Goal: Transaction & Acquisition: Subscribe to service/newsletter

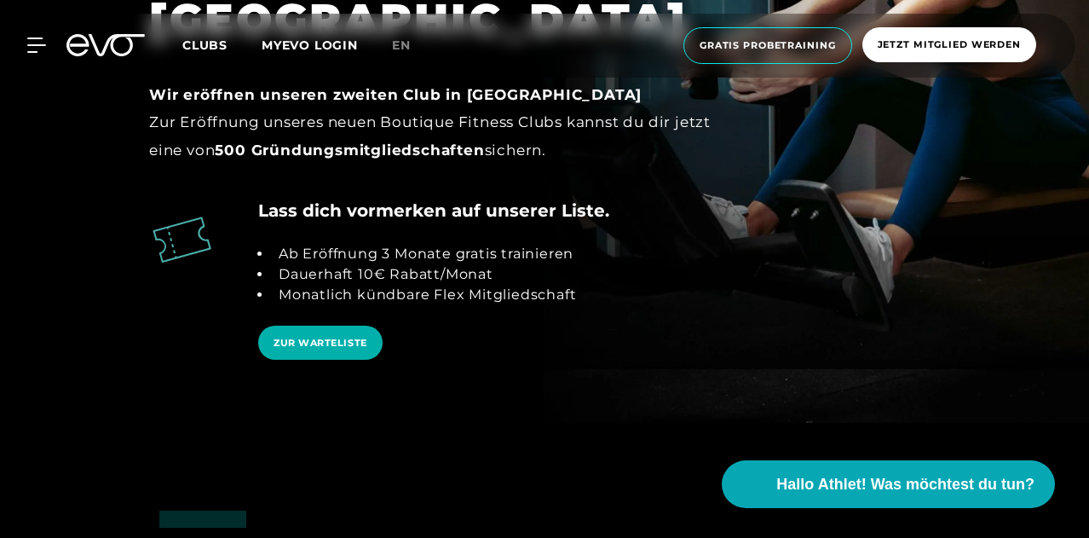
scroll to position [2565, 0]
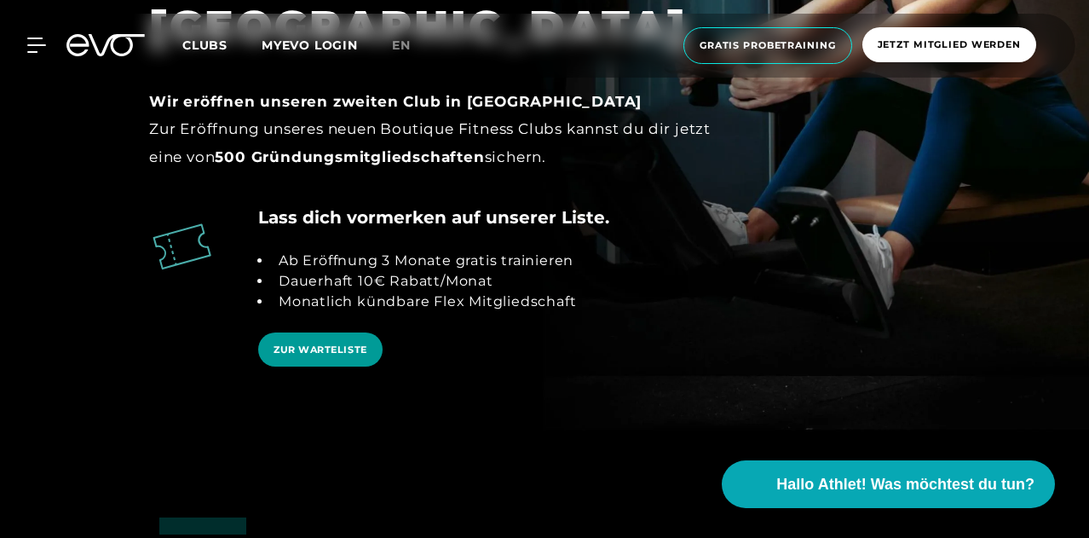
click at [308, 343] on span "ZUR WARTELISTE" at bounding box center [321, 350] width 94 height 14
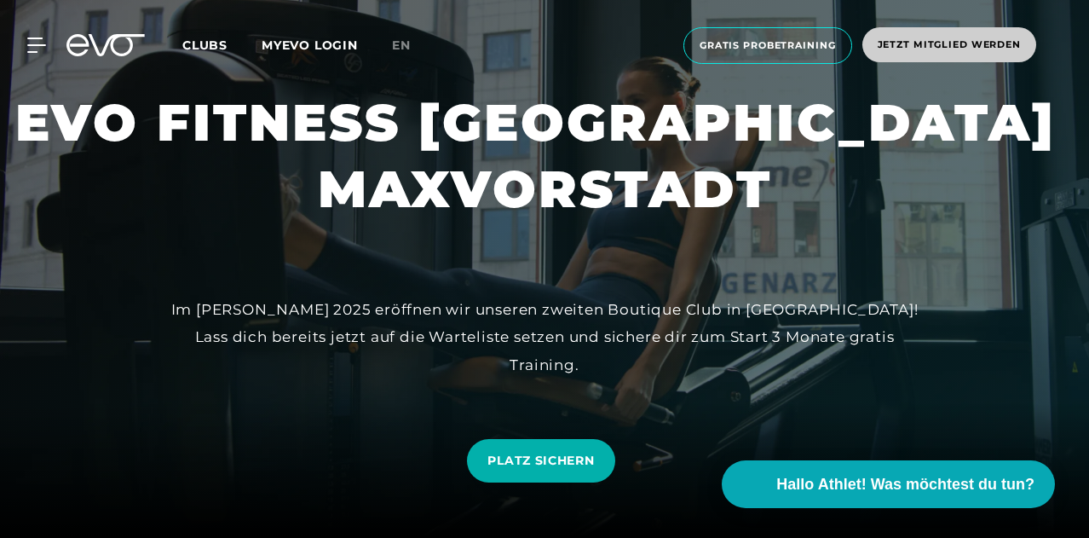
click at [879, 44] on span "Jetzt Mitglied werden" at bounding box center [949, 44] width 143 height 14
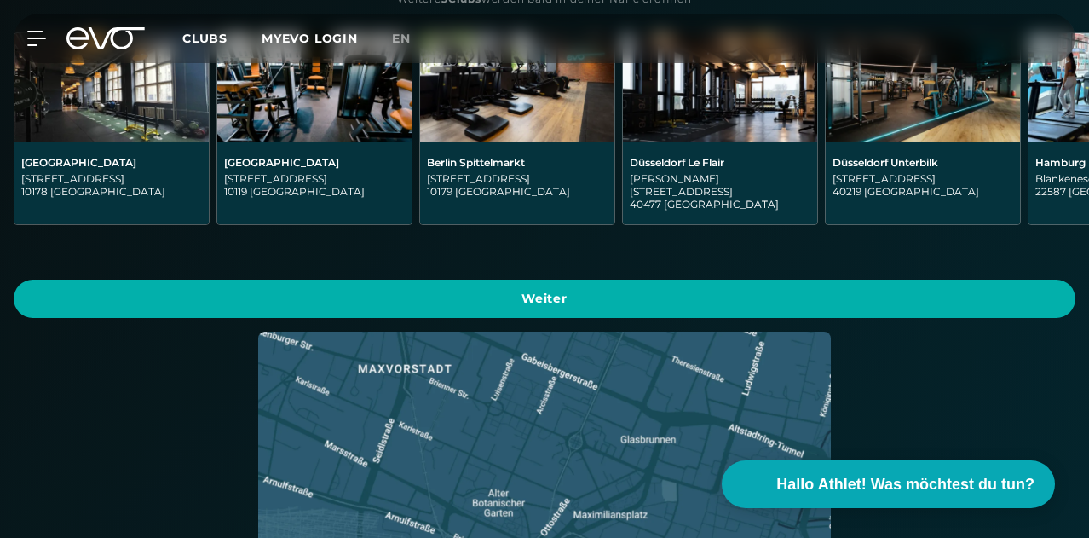
scroll to position [820, 0]
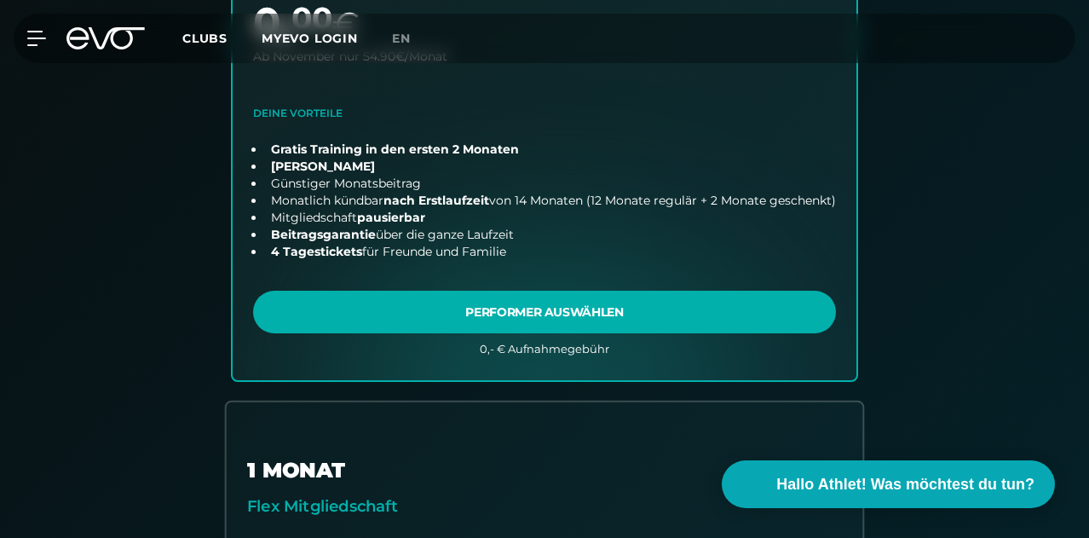
scroll to position [710, 0]
